Goal: Transaction & Acquisition: Purchase product/service

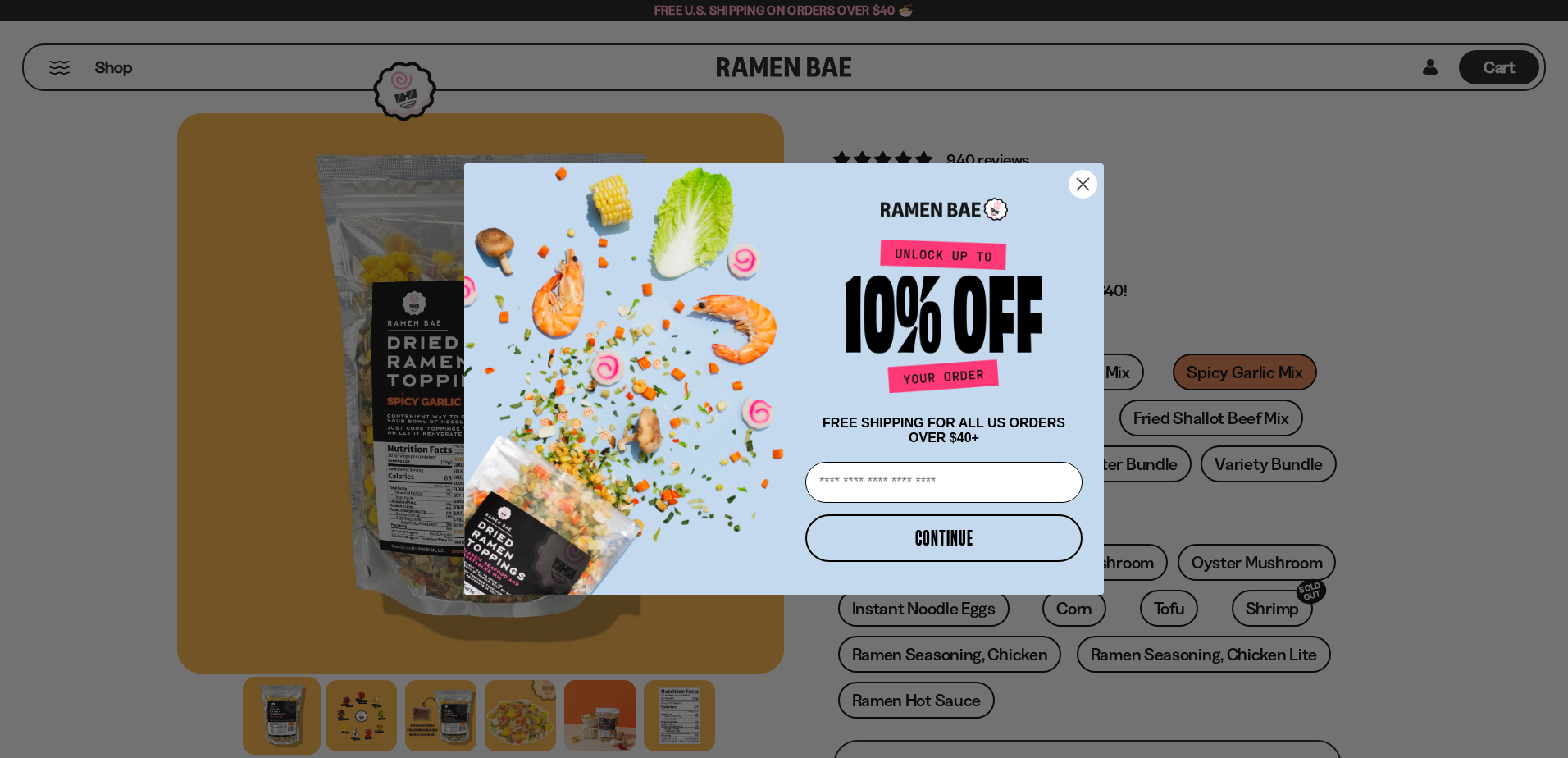
drag, startPoint x: 1075, startPoint y: 175, endPoint x: 1086, endPoint y: 172, distance: 11.4
click at [1075, 175] on circle "Close dialog" at bounding box center [1083, 184] width 27 height 27
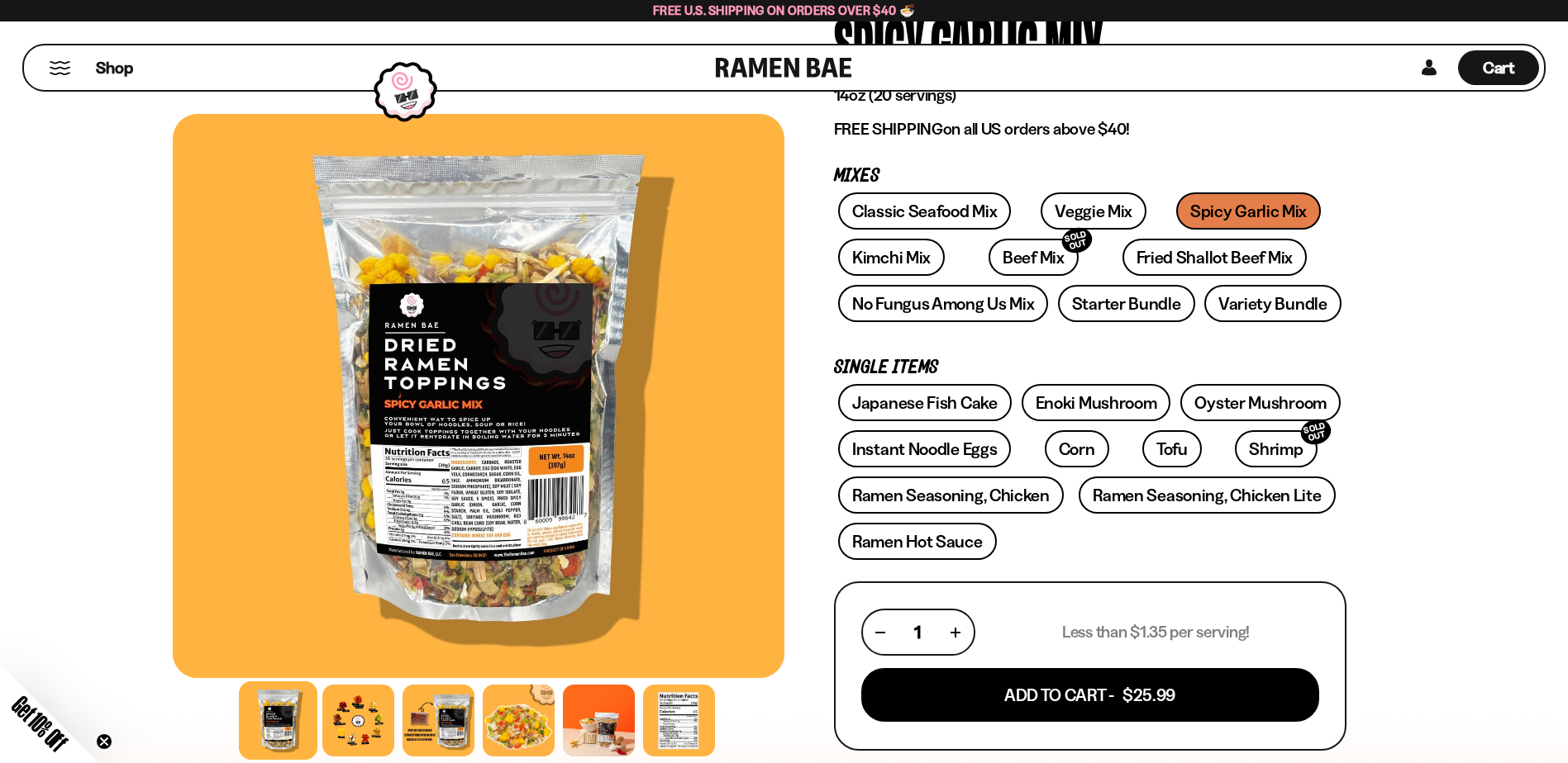
scroll to position [165, 0]
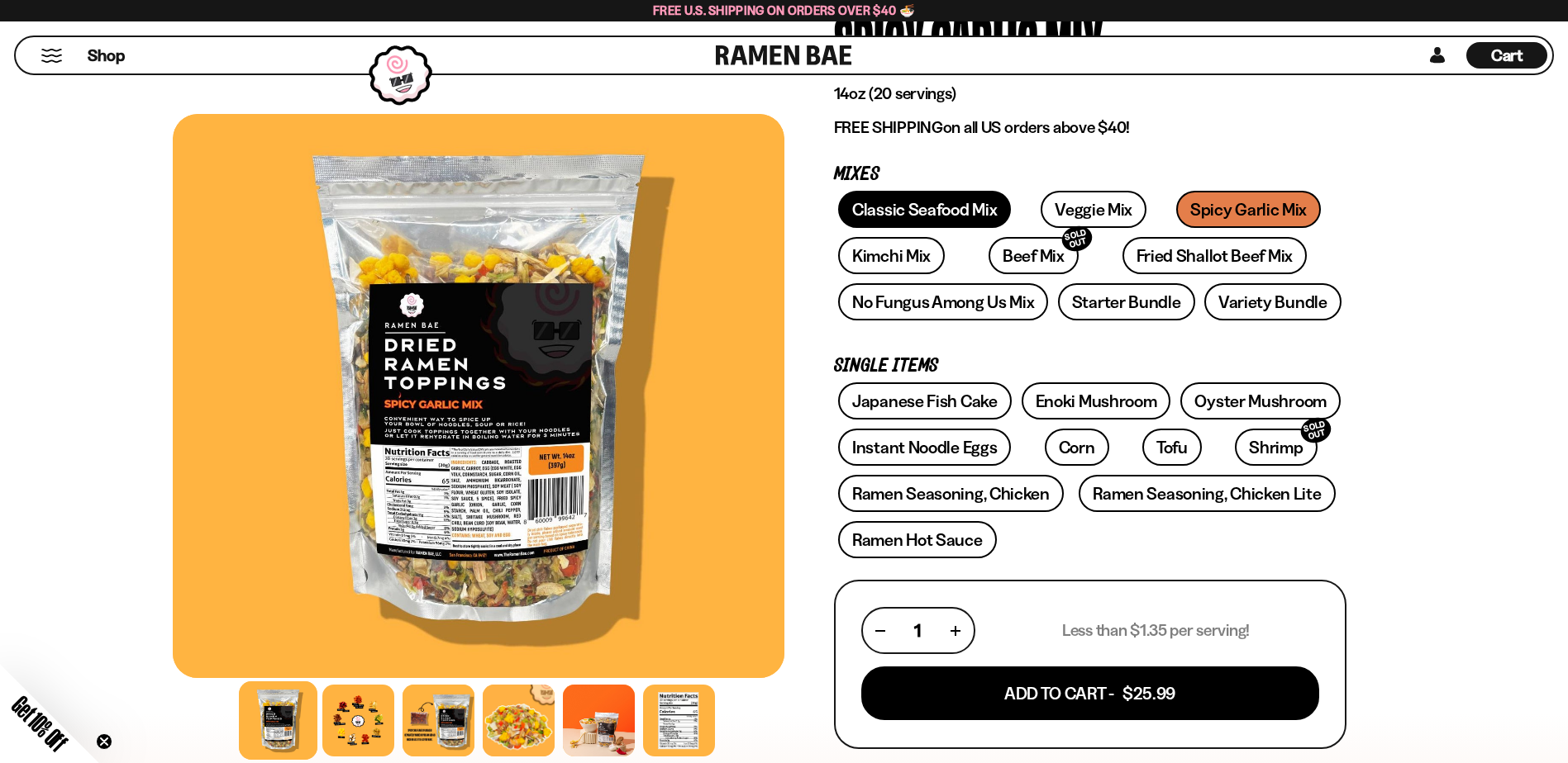
click at [948, 213] on link "Classic Seafood Mix" at bounding box center [924, 209] width 172 height 38
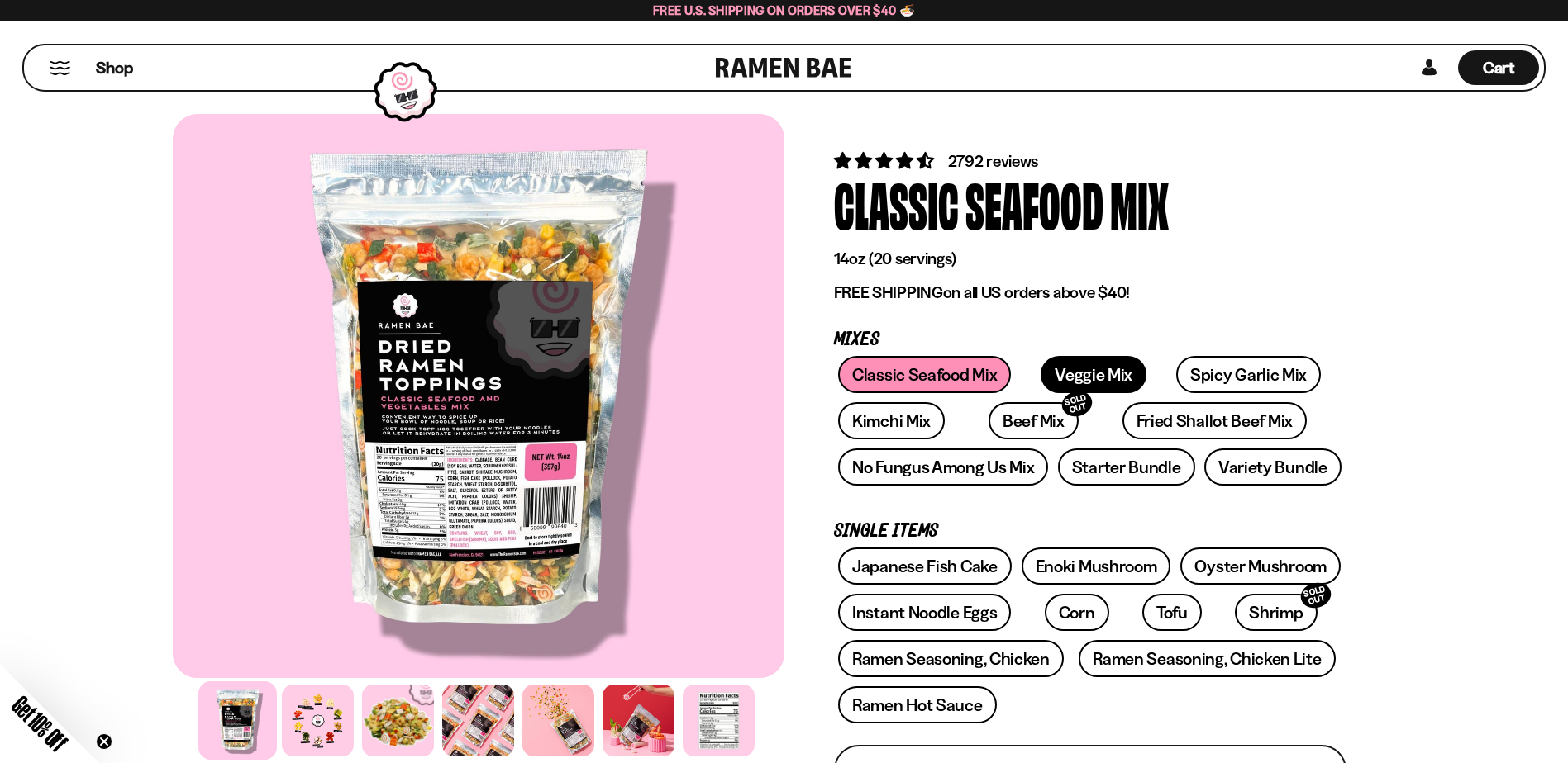
click at [1079, 376] on link "Veggie Mix" at bounding box center [1093, 374] width 106 height 38
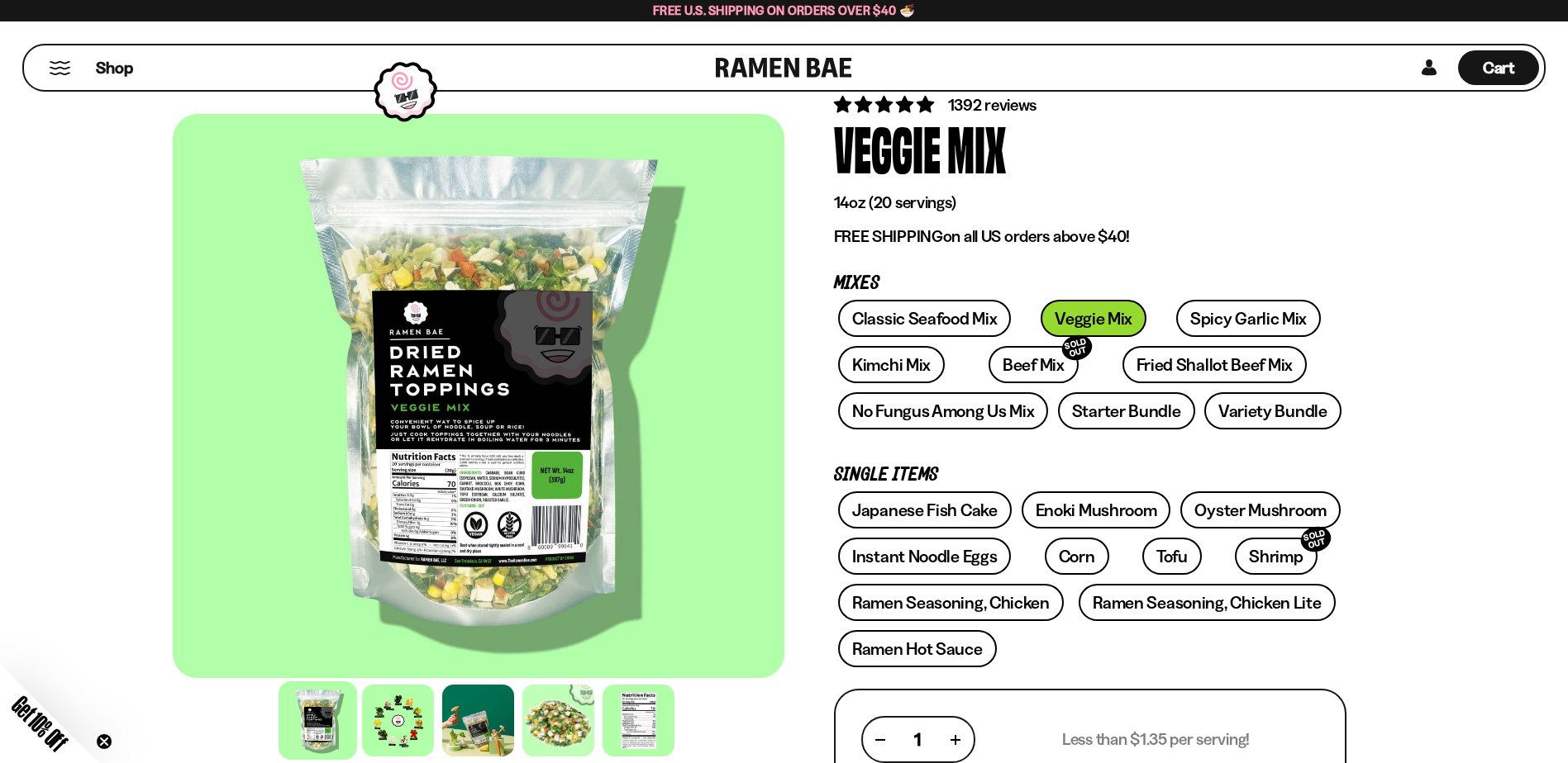
scroll to position [165, 0]
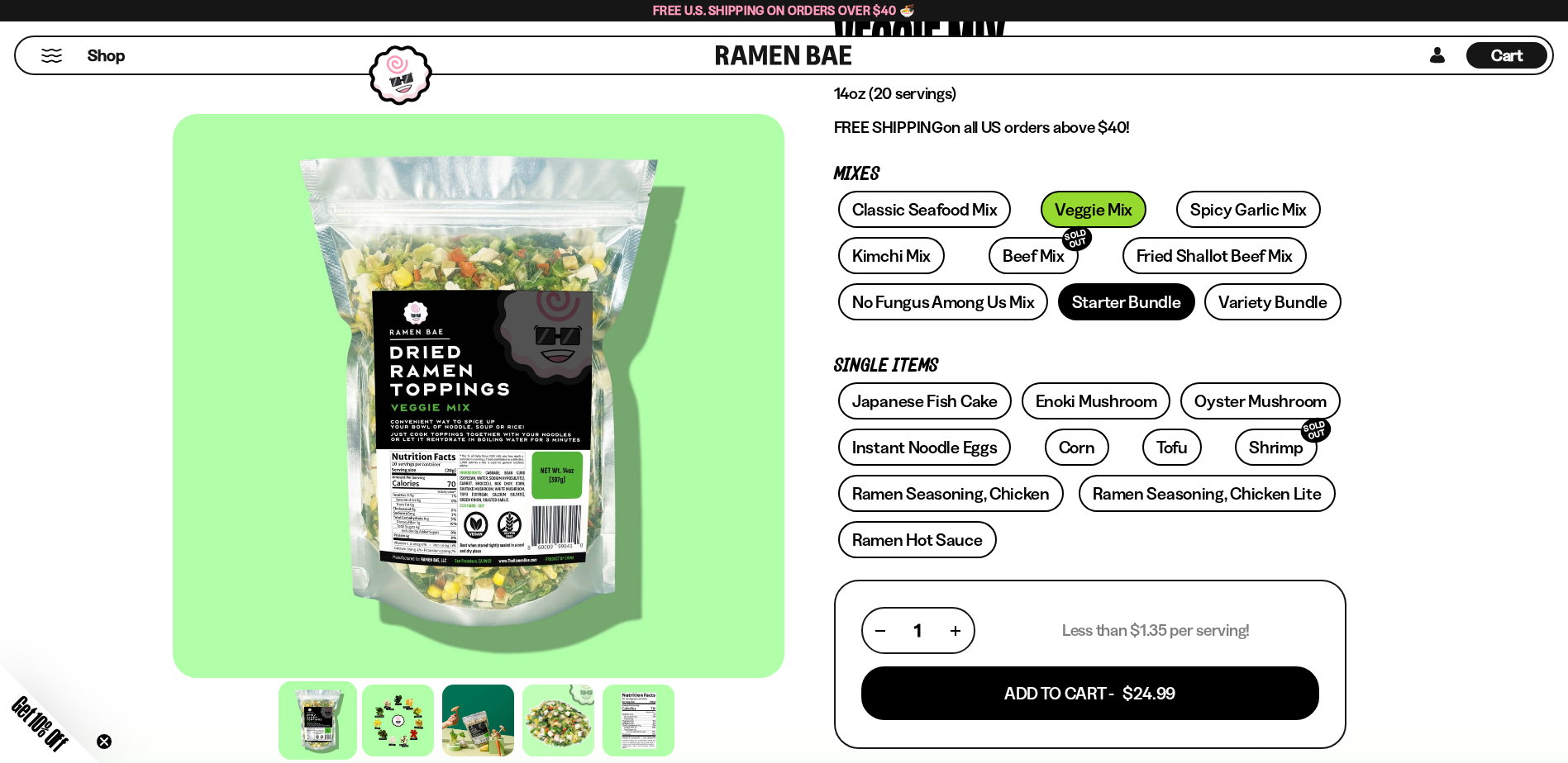
click at [1135, 300] on link "Starter Bundle" at bounding box center [1126, 301] width 138 height 38
